Goal: Use online tool/utility: Use online tool/utility

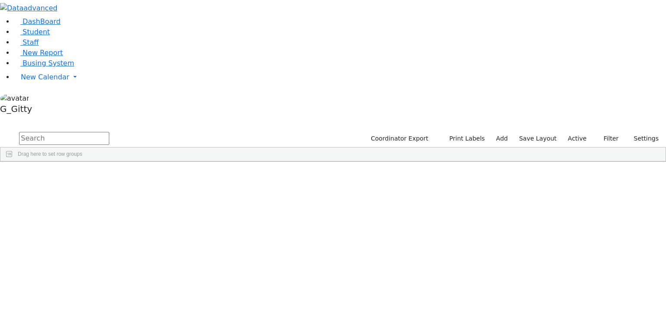
click at [109, 132] on input "text" at bounding box center [64, 138] width 90 height 13
type input "itinera"
click at [463, 132] on button "Print Labels" at bounding box center [463, 138] width 49 height 13
checkbox input "true"
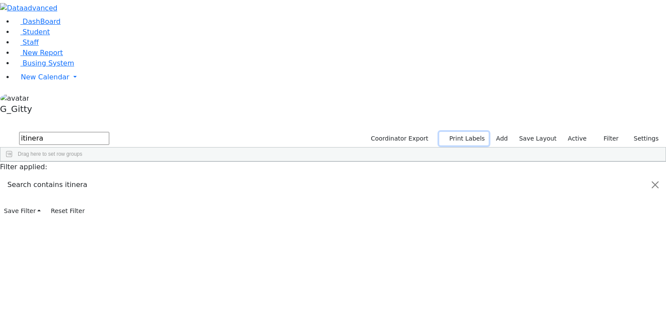
checkbox input "true"
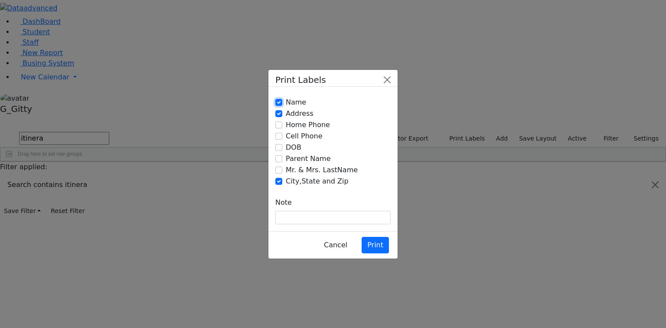
click at [279, 106] on input "Name" at bounding box center [278, 102] width 7 height 7
checkbox input "false"
click at [280, 168] on input "Mr. & Mrs. LastName" at bounding box center [278, 170] width 7 height 7
checkbox input "true"
click at [375, 237] on button "Print" at bounding box center [375, 245] width 27 height 16
